Goal: Contribute content: Add original content to the website for others to see

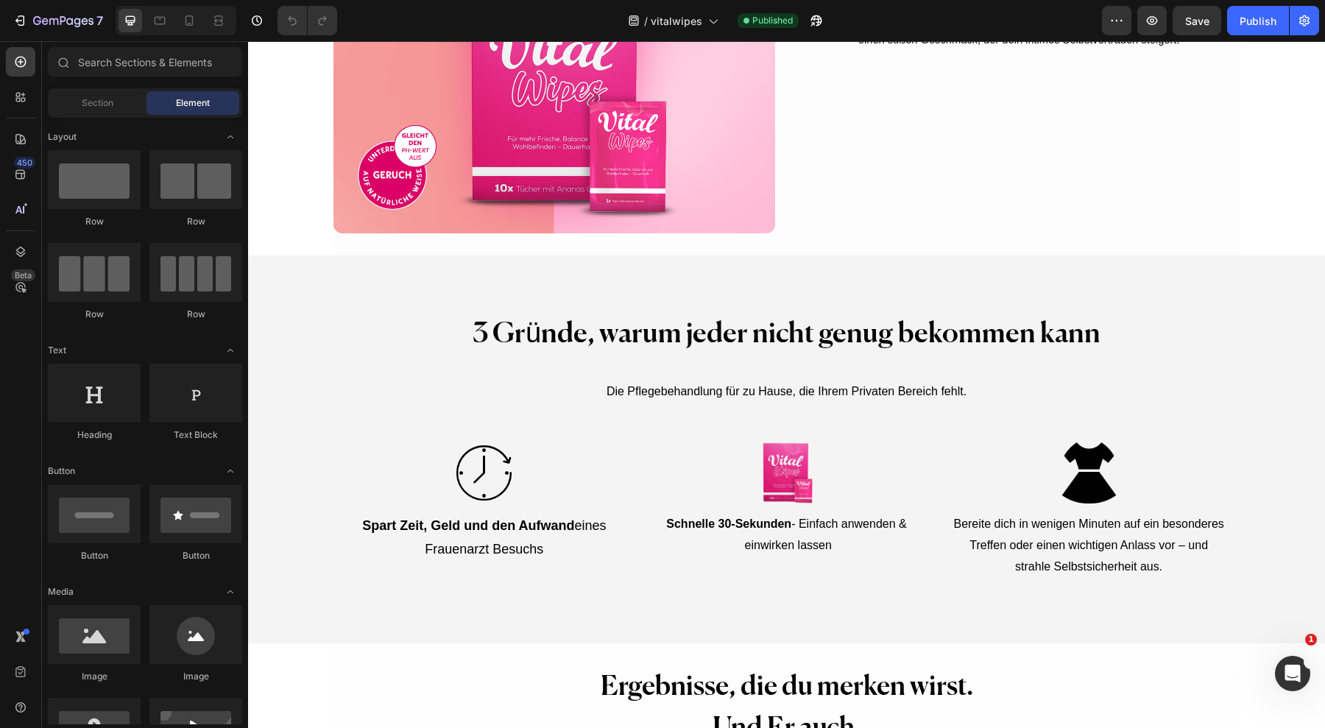
scroll to position [3503, 0]
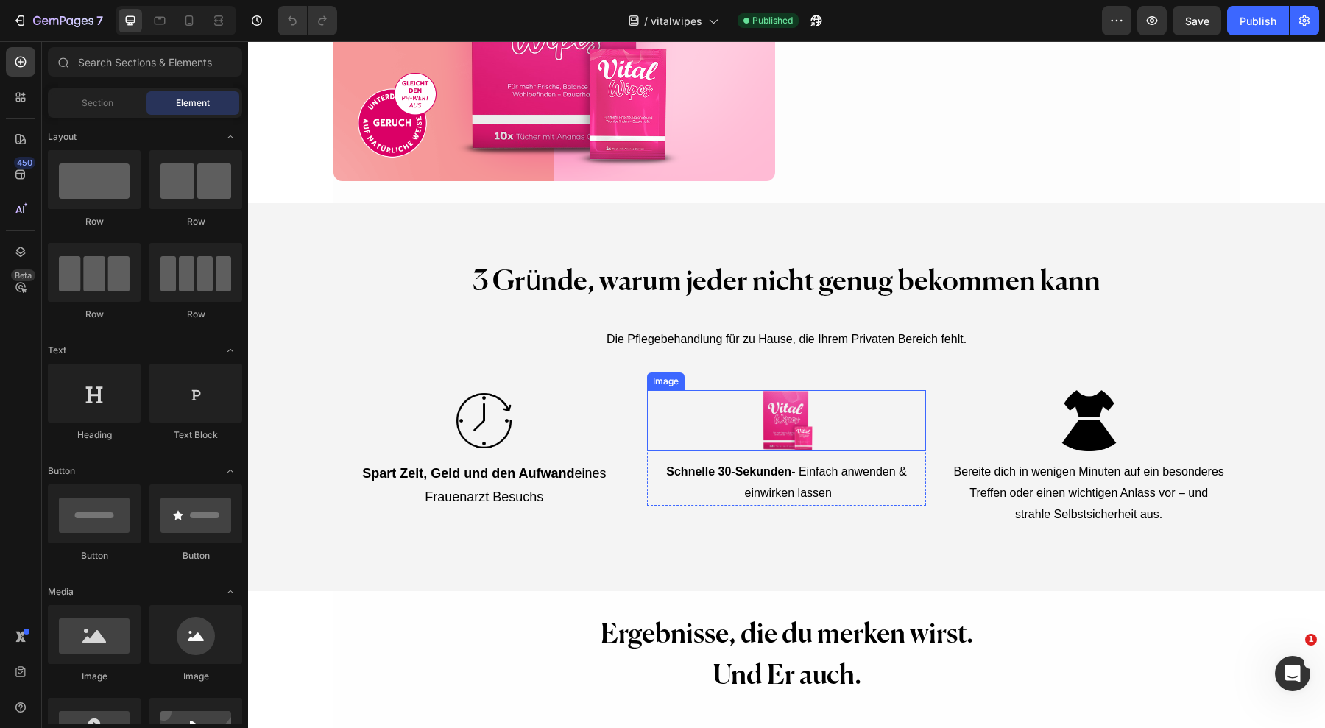
click at [770, 418] on img at bounding box center [786, 420] width 61 height 61
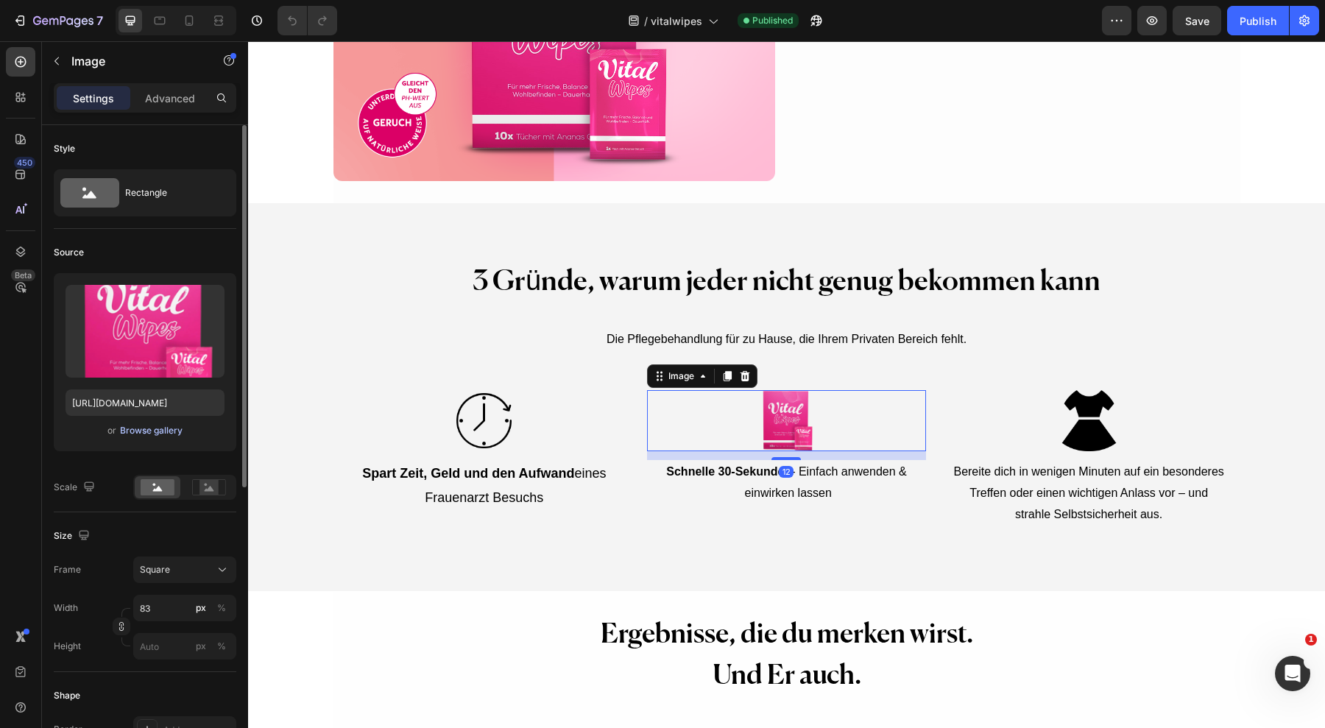
click at [172, 437] on button "Browse gallery" at bounding box center [151, 430] width 64 height 15
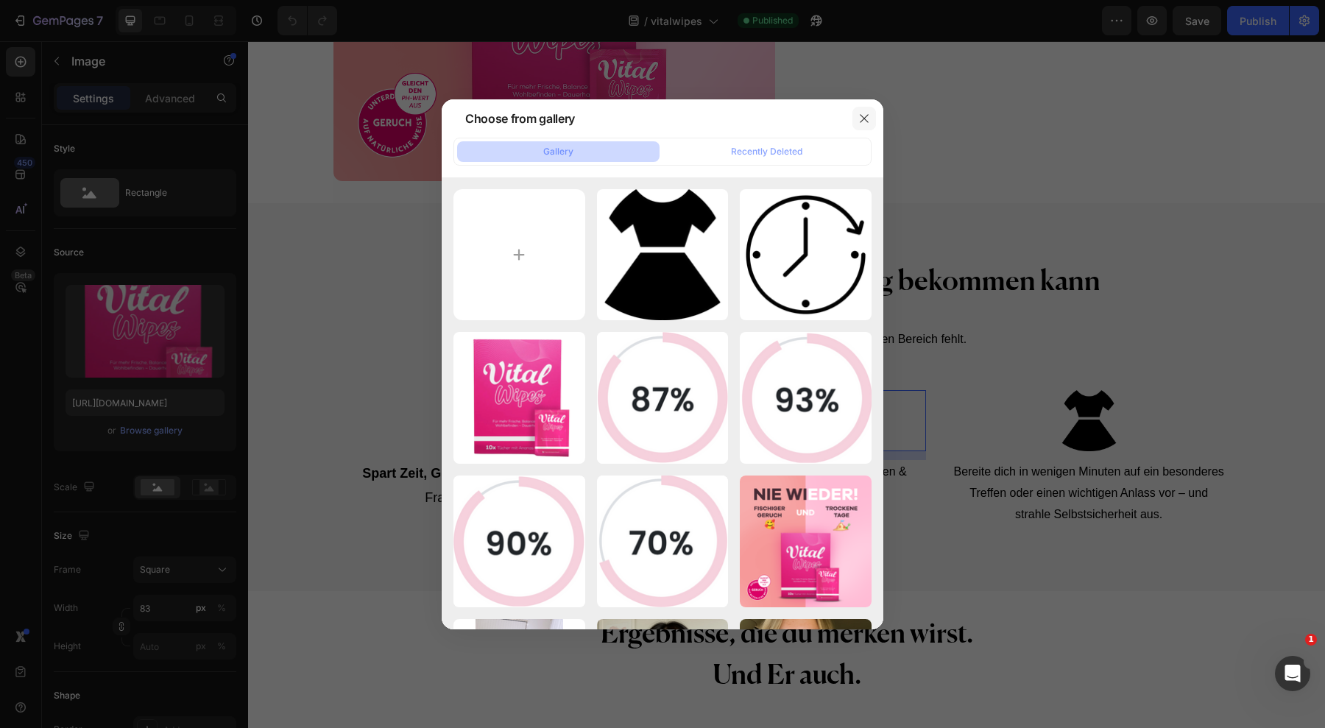
click at [862, 125] on button "button" at bounding box center [865, 119] width 24 height 24
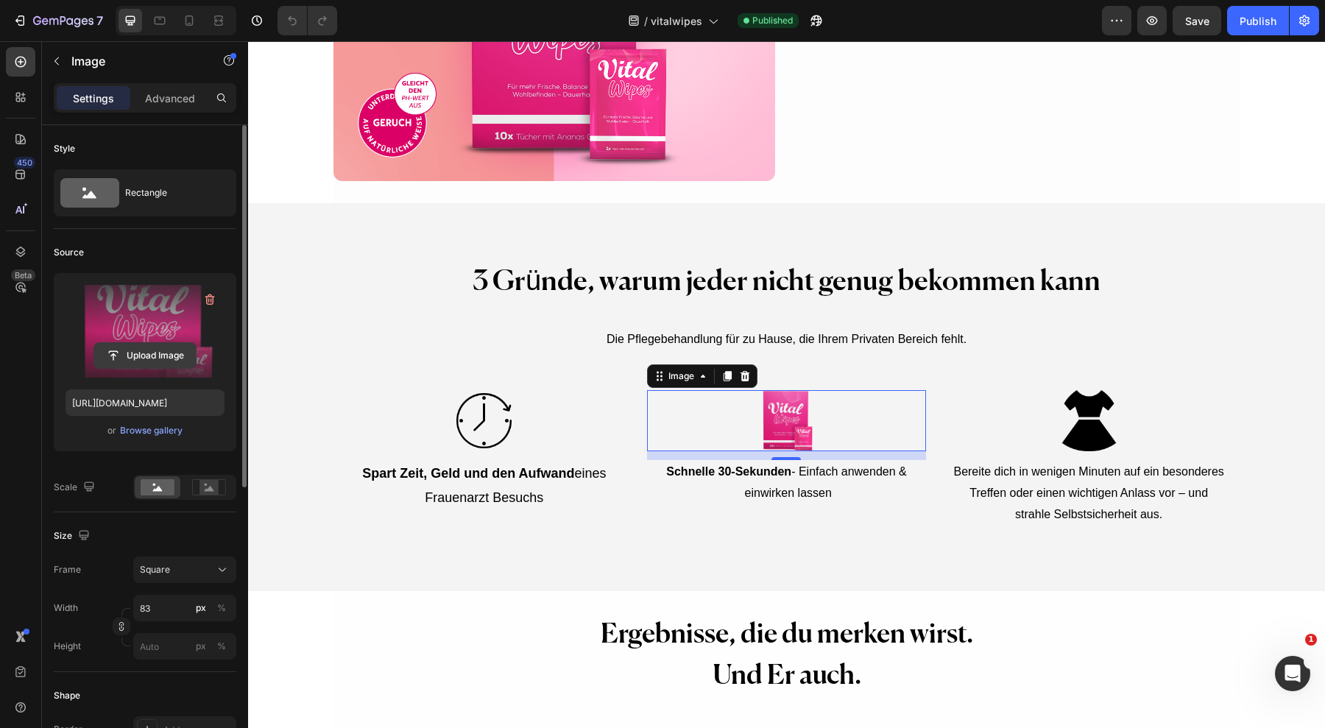
click at [155, 346] on input "file" at bounding box center [145, 355] width 102 height 25
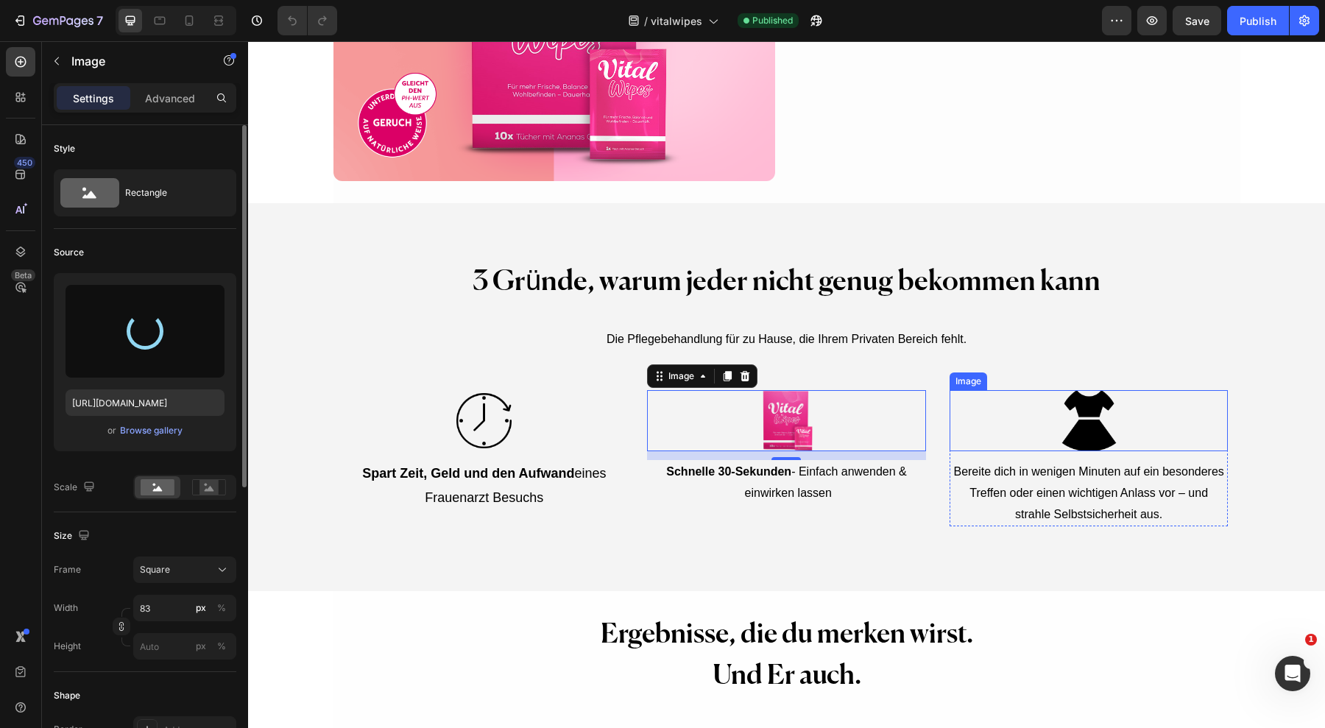
type input "[URL][DOMAIN_NAME]"
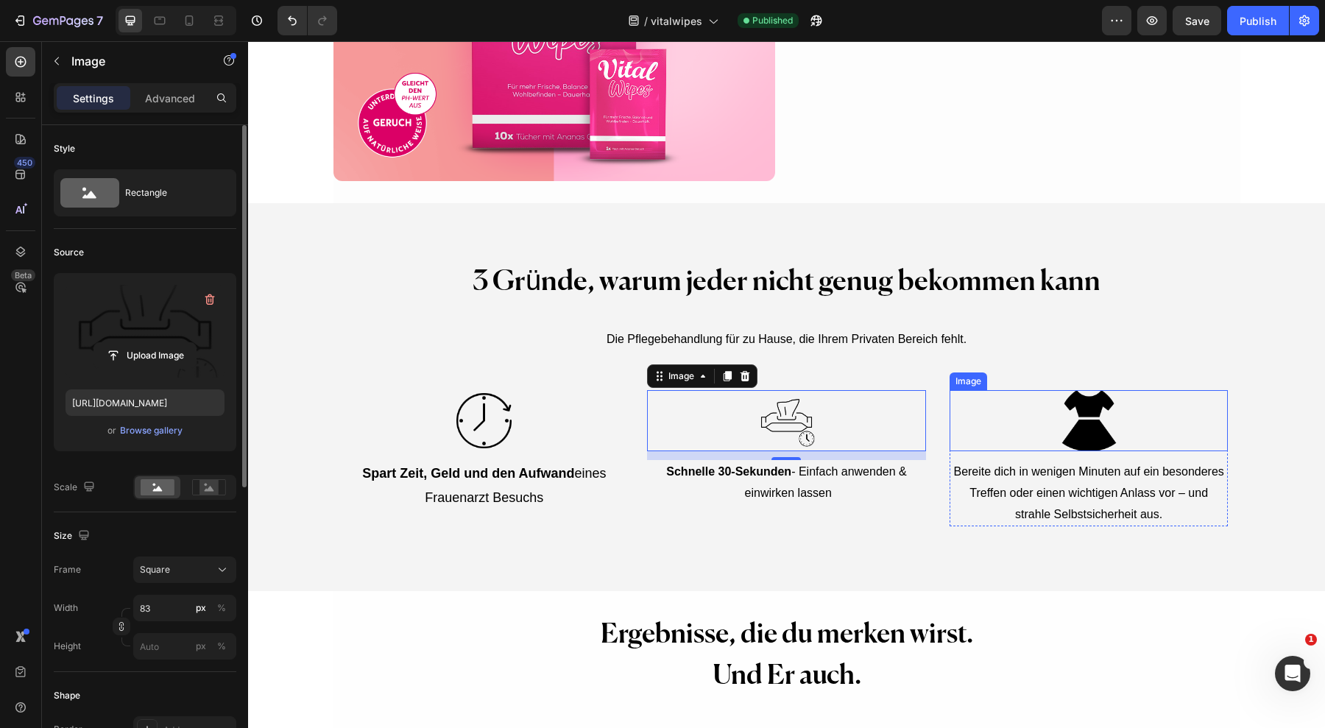
click at [1079, 420] on img at bounding box center [1089, 420] width 61 height 61
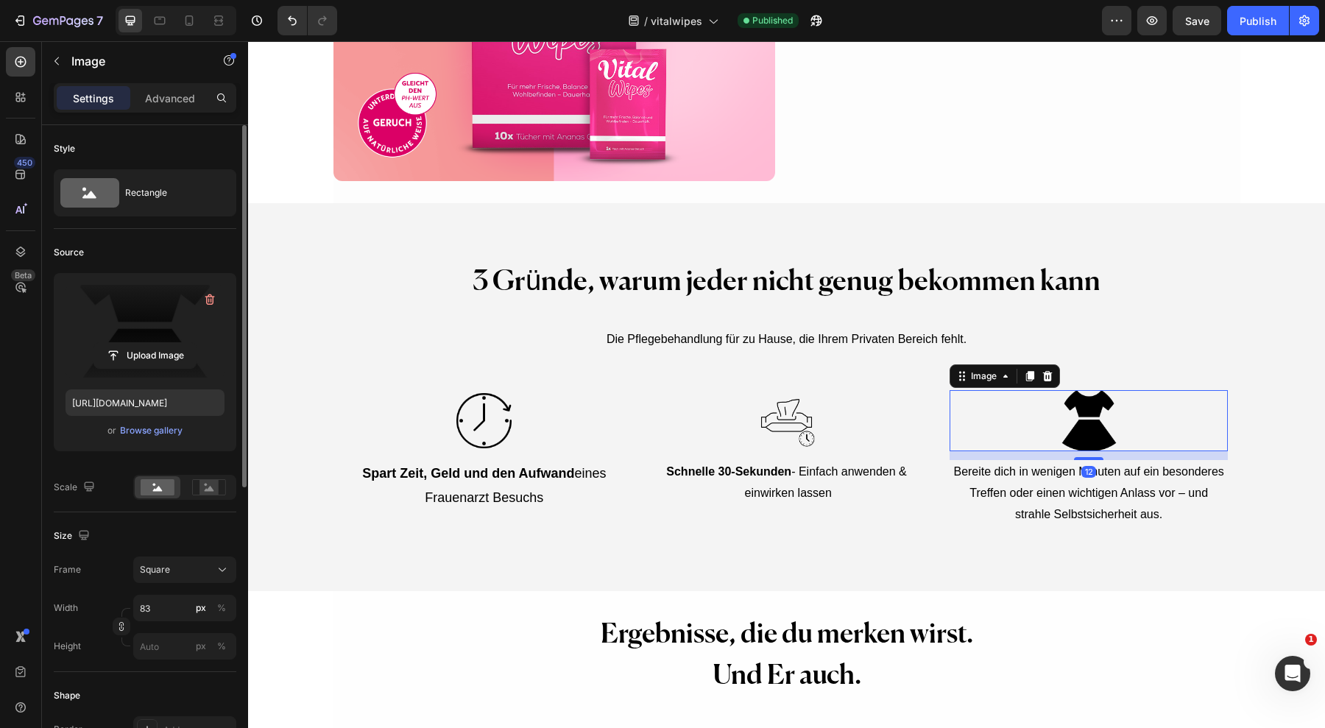
click at [97, 331] on label at bounding box center [145, 331] width 159 height 93
click at [97, 343] on input "file" at bounding box center [145, 355] width 102 height 25
type input "[URL][DOMAIN_NAME]"
click at [185, 24] on icon at bounding box center [189, 20] width 15 height 15
type input "90"
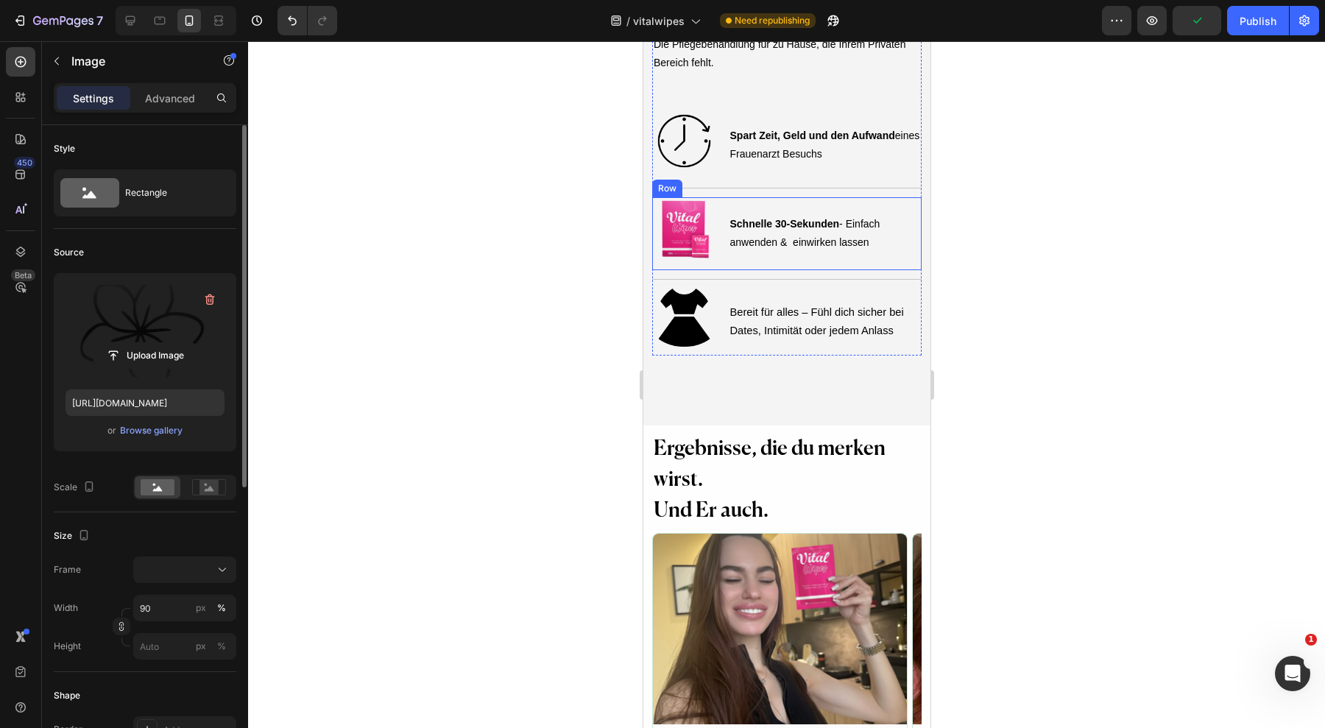
scroll to position [4884, 0]
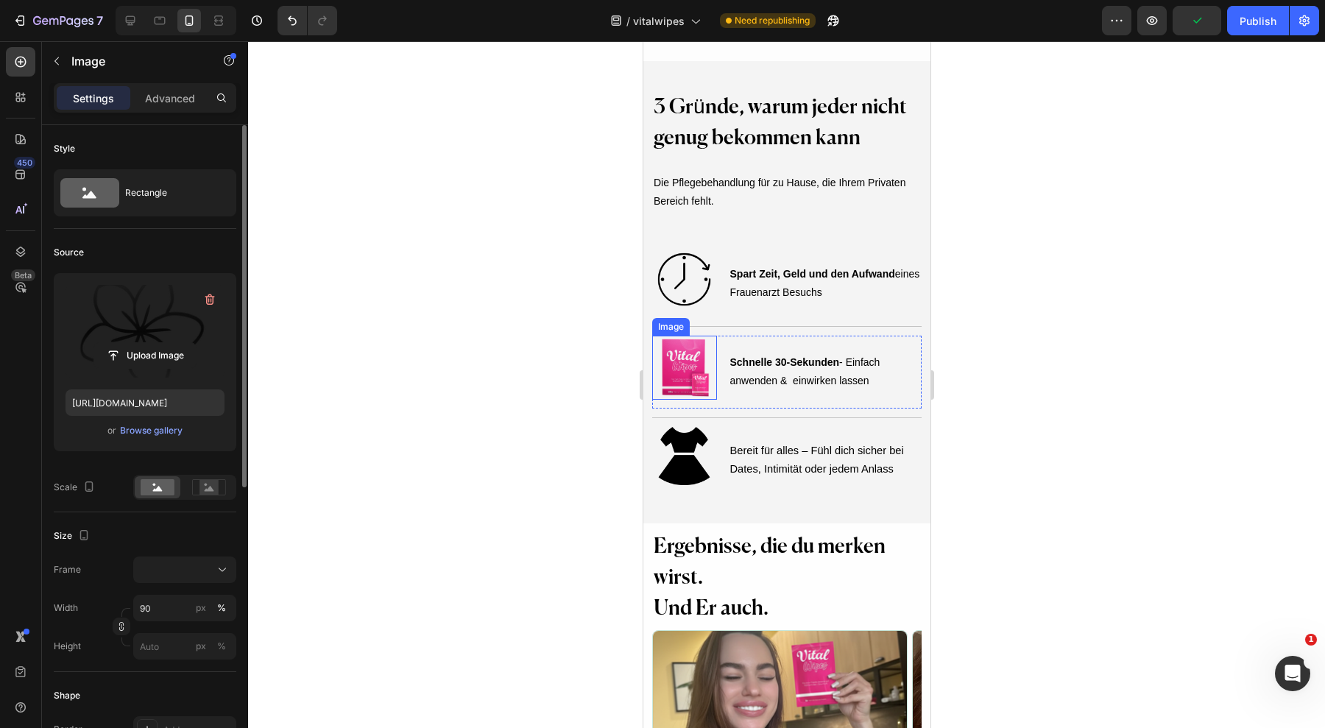
click at [677, 338] on img at bounding box center [684, 368] width 58 height 64
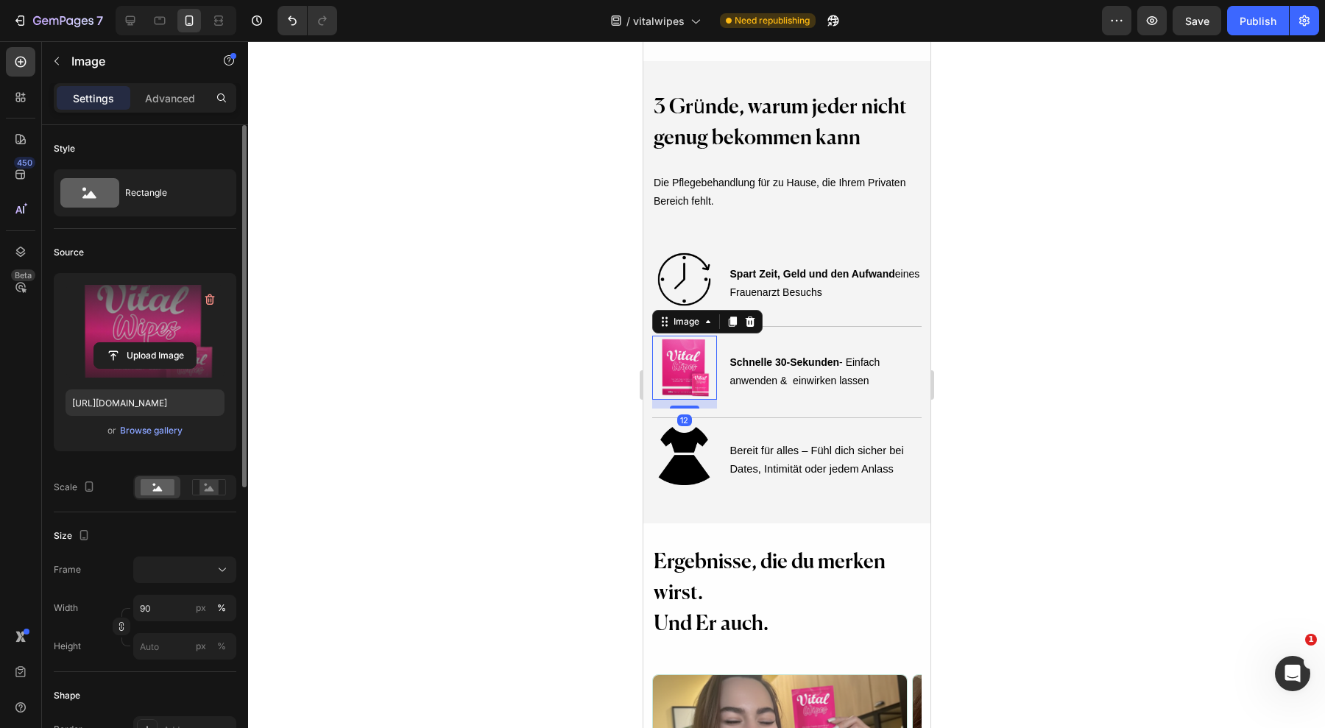
click at [142, 372] on label at bounding box center [145, 331] width 159 height 93
click at [142, 368] on input "file" at bounding box center [145, 355] width 102 height 25
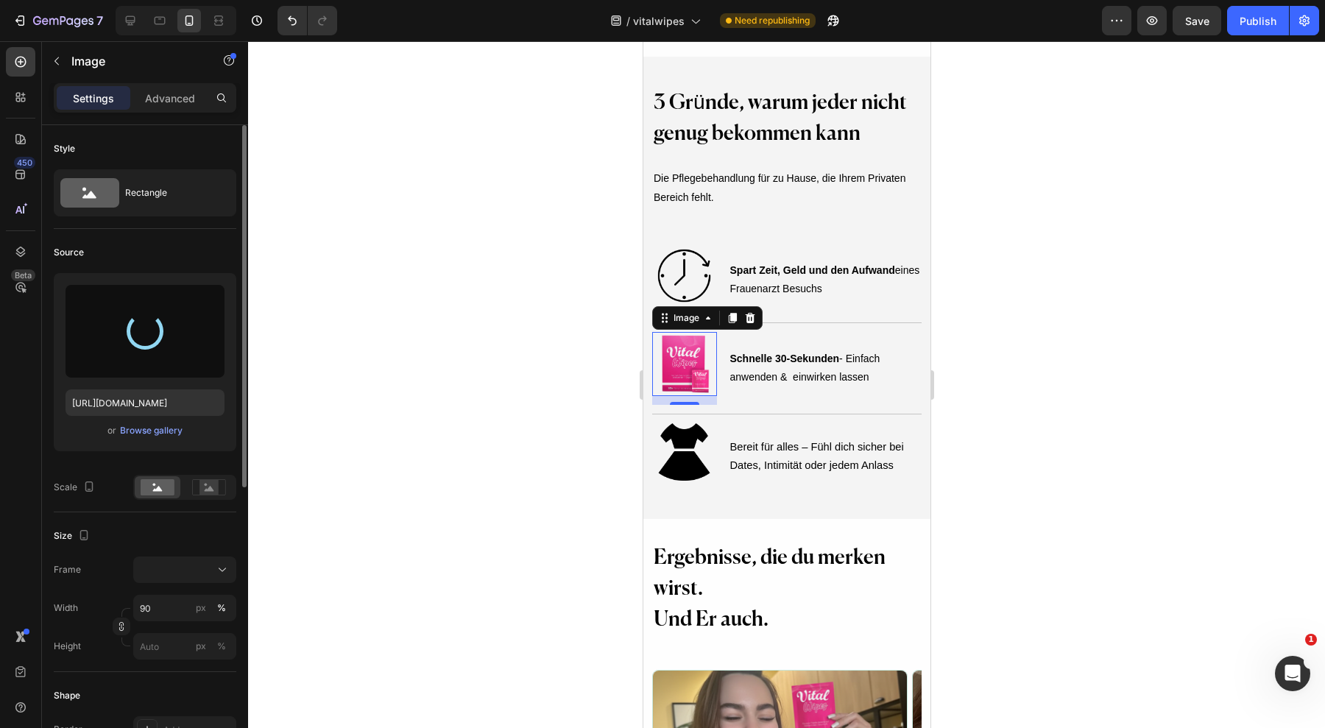
type input "[URL][DOMAIN_NAME]"
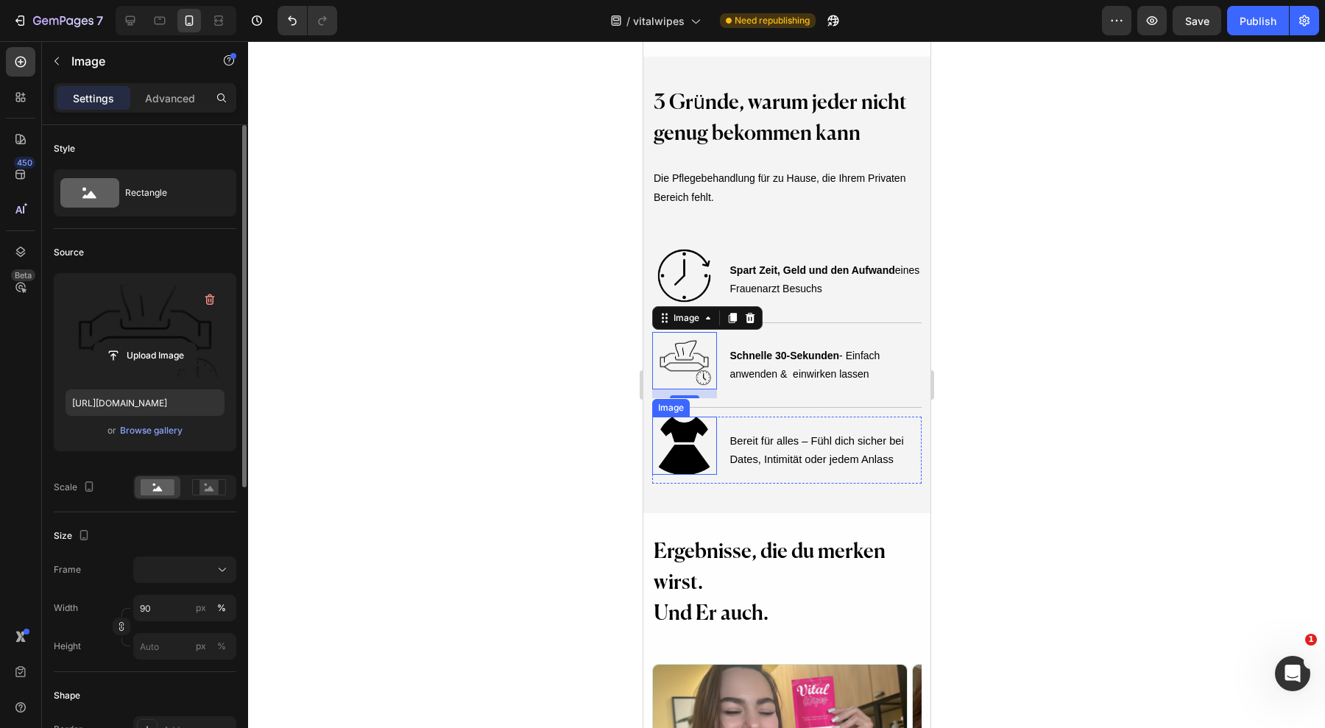
click at [694, 459] on img at bounding box center [684, 446] width 58 height 58
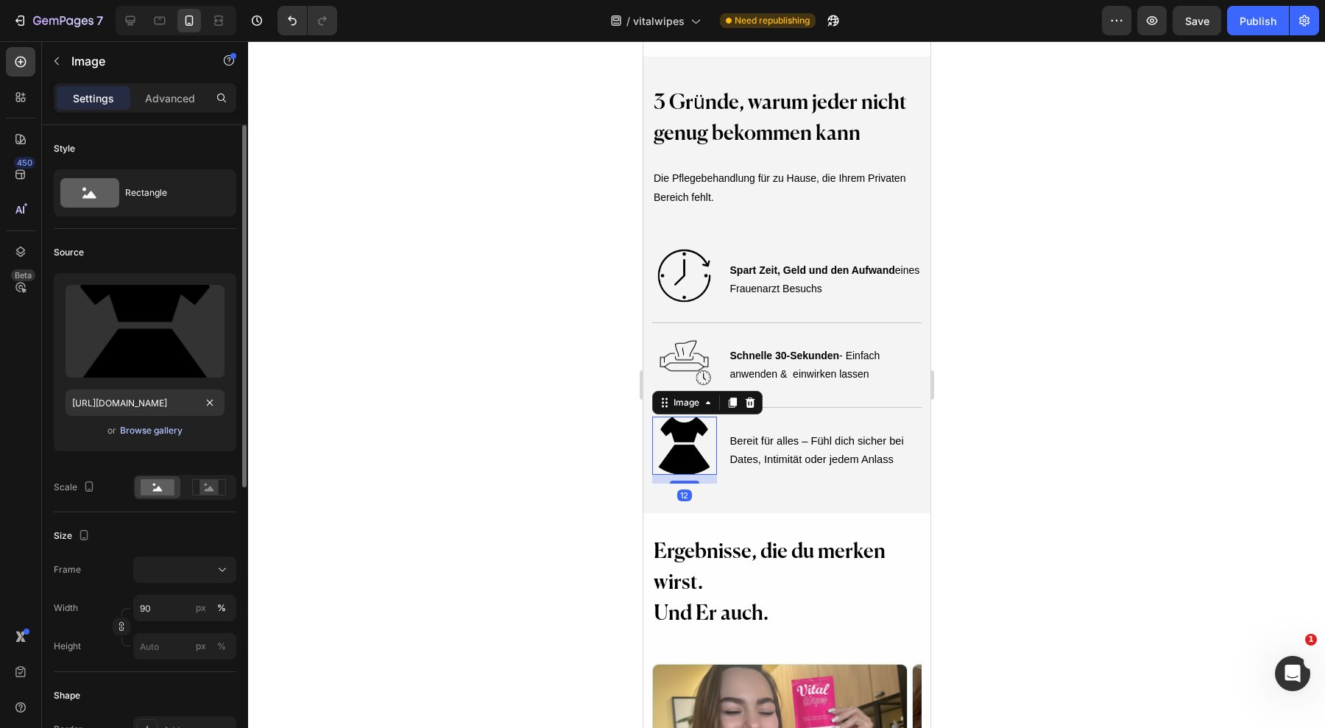
click at [158, 430] on div "Browse gallery" at bounding box center [151, 430] width 63 height 13
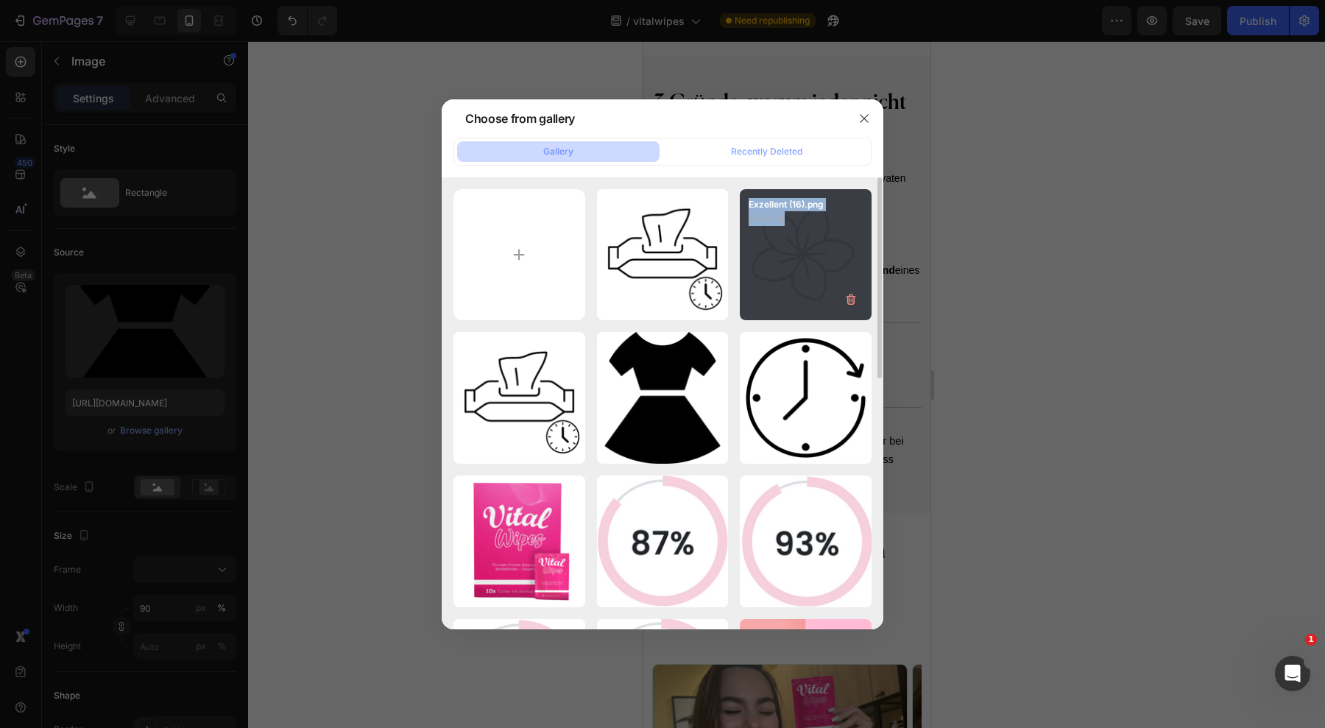
drag, startPoint x: 652, startPoint y: 259, endPoint x: 797, endPoint y: 253, distance: 145.2
click at [797, 253] on div "Exzellent (17).png 46.41 kb Exzellent (16).png 54.52 kb Exzellent (17).png 46.4…" at bounding box center [663, 685] width 418 height 992
click at [797, 253] on div "Exzellent (16).png 54.52 kb" at bounding box center [806, 255] width 132 height 132
type input "[URL][DOMAIN_NAME]"
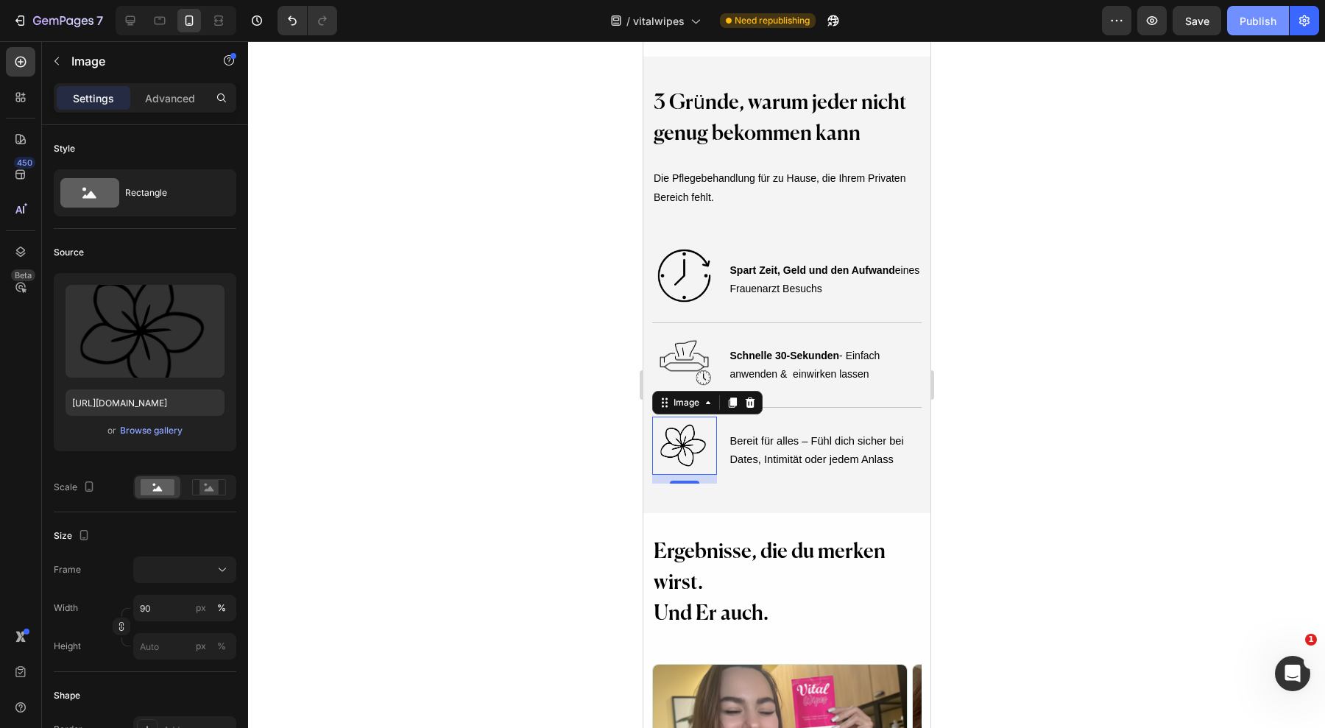
click at [1245, 21] on div "Publish" at bounding box center [1258, 20] width 37 height 15
